Goal: Information Seeking & Learning: Understand process/instructions

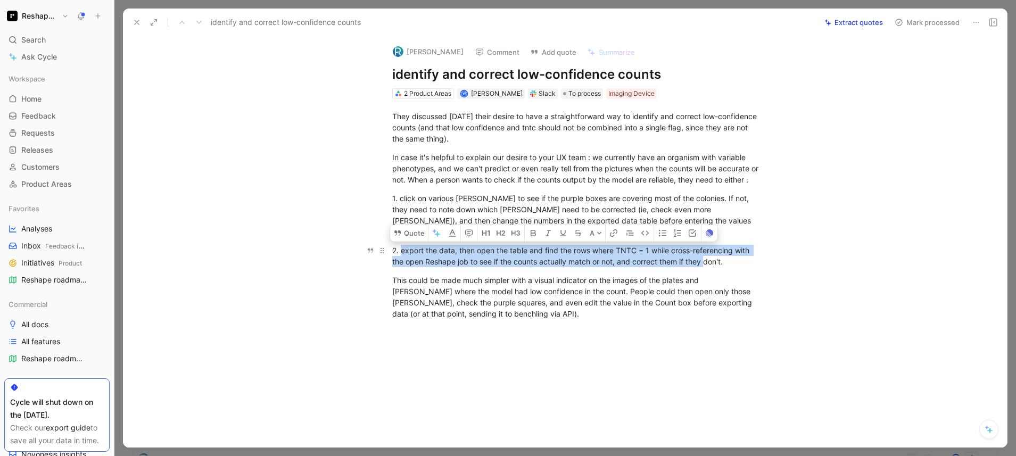
drag, startPoint x: 401, startPoint y: 252, endPoint x: 705, endPoint y: 259, distance: 304.5
click at [705, 259] on div "2. export the data, then open the table and find the rows where TNTC = 1 while …" at bounding box center [576, 256] width 368 height 22
drag, startPoint x: 742, startPoint y: 260, endPoint x: 367, endPoint y: 251, distance: 375.3
click at [367, 251] on div "They discussed [DATE] their desire to have a straightforward way to identify an…" at bounding box center [576, 215] width 862 height 232
copy div "2. export the data, then open the table and find the rows where TNTC = 1 while …"
